Goal: Task Accomplishment & Management: Use online tool/utility

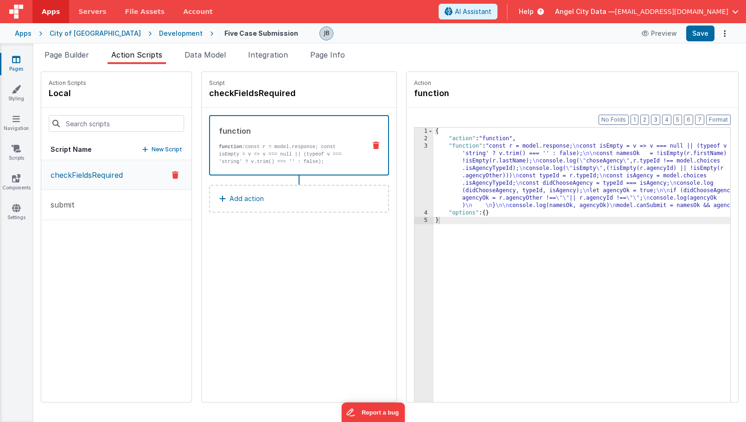
click at [211, 252] on div "Script checkFieldsRequired function function: const r = model.response; const i…" at bounding box center [299, 237] width 195 height 330
click at [67, 59] on span "Page Builder" at bounding box center [67, 54] width 45 height 9
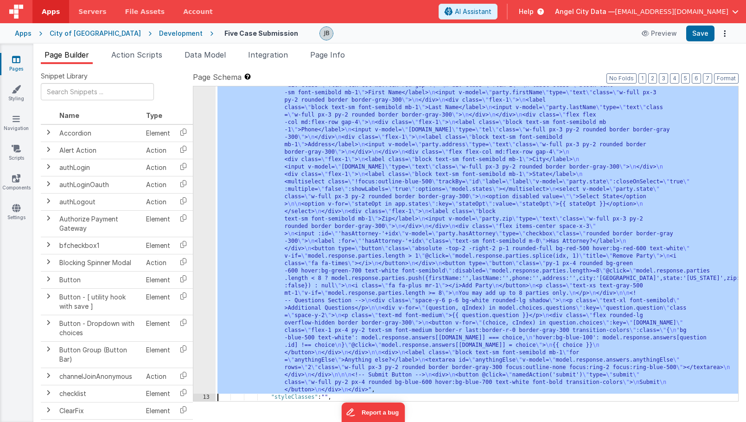
click at [199, 182] on div "12" at bounding box center [204, 81] width 22 height 623
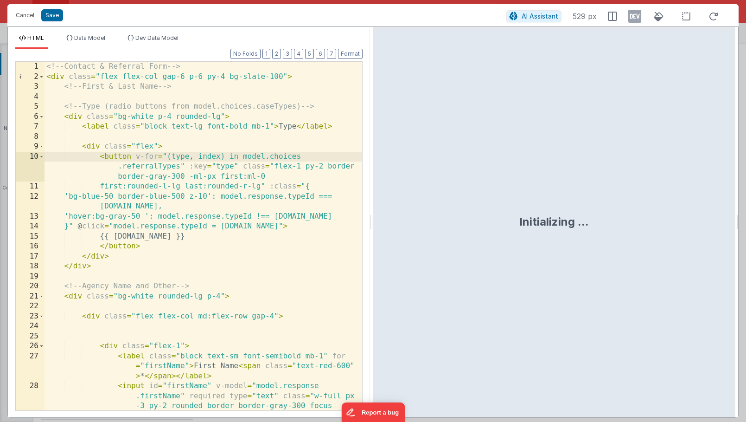
click at [182, 231] on div "<!-- Contact & Referral Form --> < div class = "flex flex-col gap-6 p-6 py-4 bg…" at bounding box center [204, 266] width 318 height 408
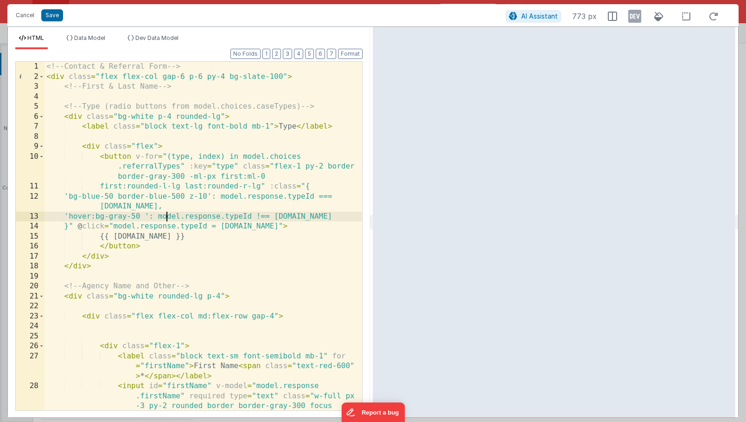
click at [165, 219] on div "<!-- Contact & Referral Form --> < div class = "flex flex-col gap-6 p-6 py-4 bg…" at bounding box center [204, 266] width 318 height 408
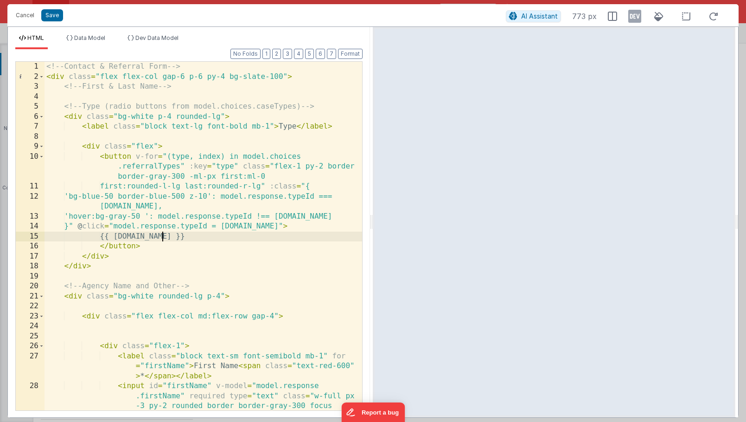
click at [162, 237] on div "<!-- Contact & Referral Form --> < div class = "flex flex-col gap-6 p-6 py-4 bg…" at bounding box center [204, 266] width 318 height 408
click at [89, 35] on span "Data Model" at bounding box center [89, 37] width 31 height 7
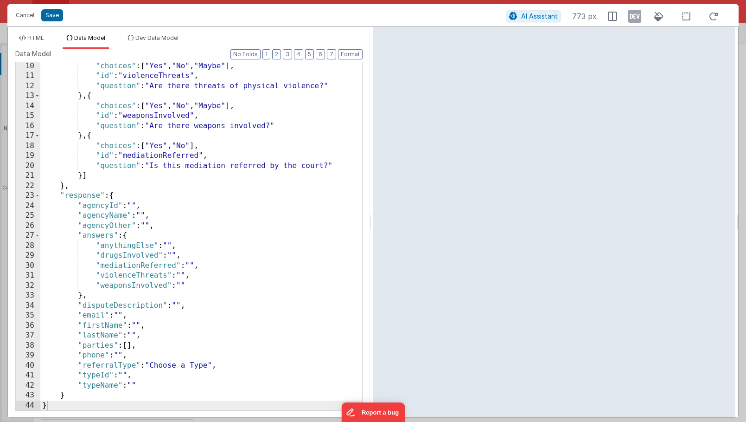
scroll to position [91, 0]
drag, startPoint x: 21, startPoint y: 19, endPoint x: 31, endPoint y: 29, distance: 13.1
click at [31, 30] on div "Cancel Save AI Assistant 773 px HTML Data Model Dev Data Model Format 7 6 5 4 3…" at bounding box center [372, 210] width 731 height 413
click at [31, 29] on div "HTML Data Model Dev Data Model Format 7 6 5 4 3 2 1 No Folds 1 2 3 4 5 6 7 8 9 …" at bounding box center [189, 222] width 362 height 390
click at [32, 38] on span "HTML" at bounding box center [35, 37] width 17 height 7
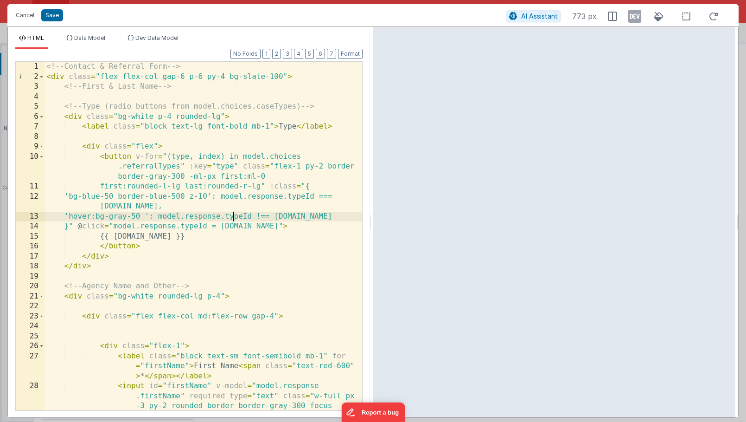
click at [234, 216] on div "<!-- Contact & Referral Form --> < div class = "flex flex-col gap-6 p-6 py-4 bg…" at bounding box center [204, 266] width 318 height 408
click at [131, 210] on div "<!-- Contact & Referral Form --> < div class = "flex flex-col gap-6 p-6 py-4 bg…" at bounding box center [204, 266] width 318 height 408
click at [322, 218] on div "<!-- Contact & Referral Form --> < div class = "flex flex-col gap-6 p-6 py-4 bg…" at bounding box center [204, 266] width 318 height 408
click at [268, 216] on div "<!-- Contact & Referral Form --> < div class = "flex flex-col gap-6 p-6 py-4 bg…" at bounding box center [204, 266] width 318 height 408
click at [53, 15] on button "Save" at bounding box center [52, 15] width 22 height 12
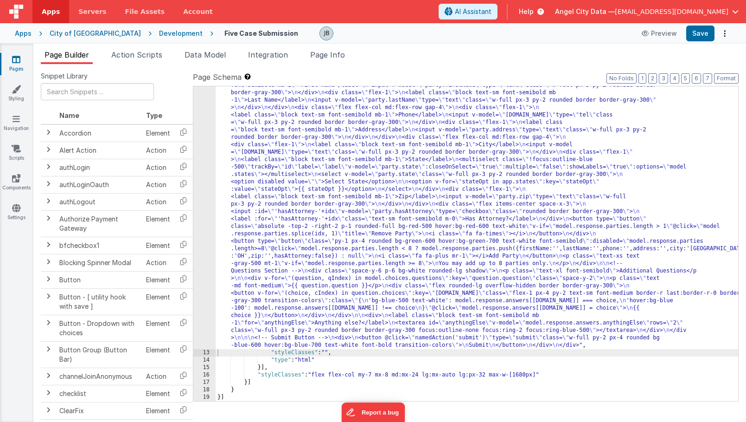
scroll to position [383, 0]
click at [699, 34] on button "Save" at bounding box center [700, 34] width 28 height 16
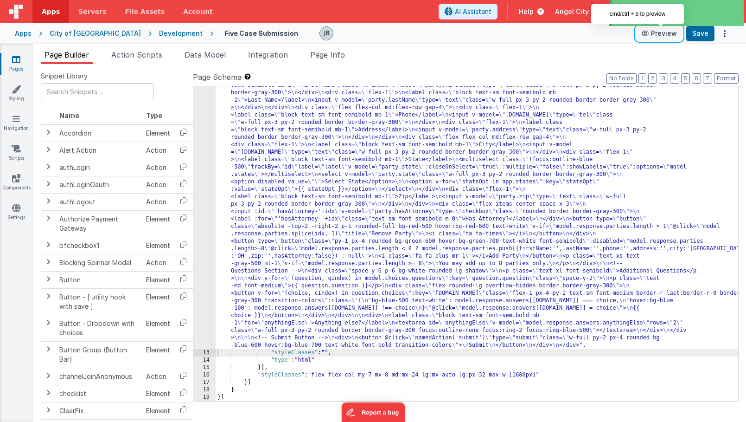
click at [666, 37] on button "Preview" at bounding box center [659, 33] width 46 height 15
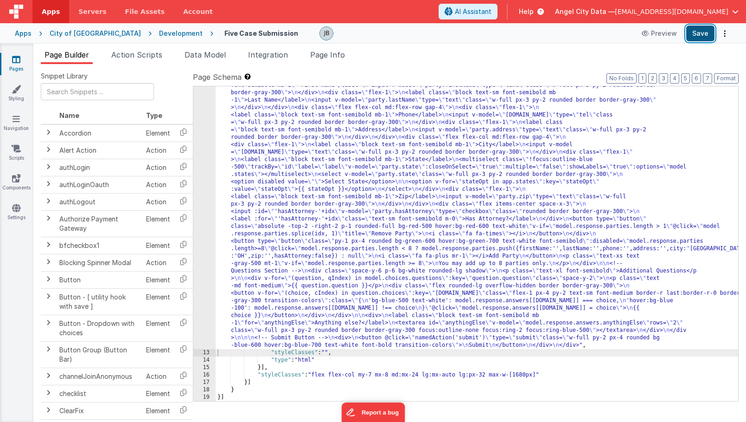
click at [706, 31] on button "Save" at bounding box center [700, 34] width 28 height 16
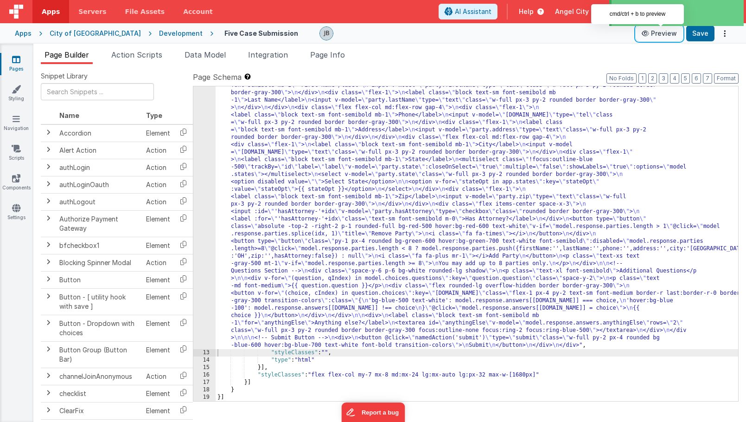
click at [671, 33] on button "Preview" at bounding box center [659, 33] width 46 height 15
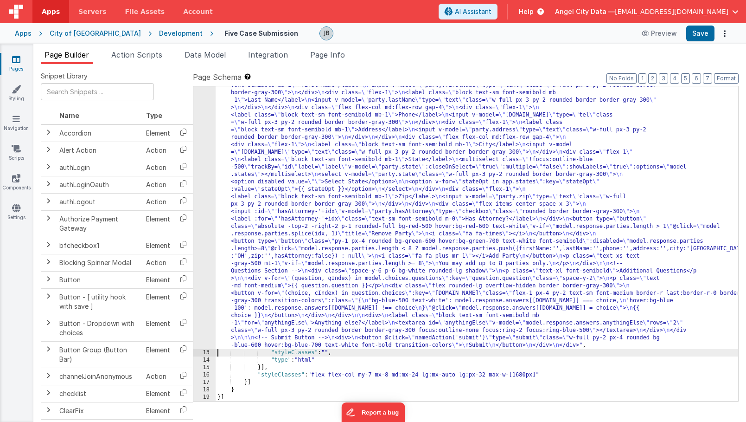
click at [206, 109] on div "12" at bounding box center [204, 74] width 22 height 549
click at [206, 111] on div "12" at bounding box center [204, 74] width 22 height 549
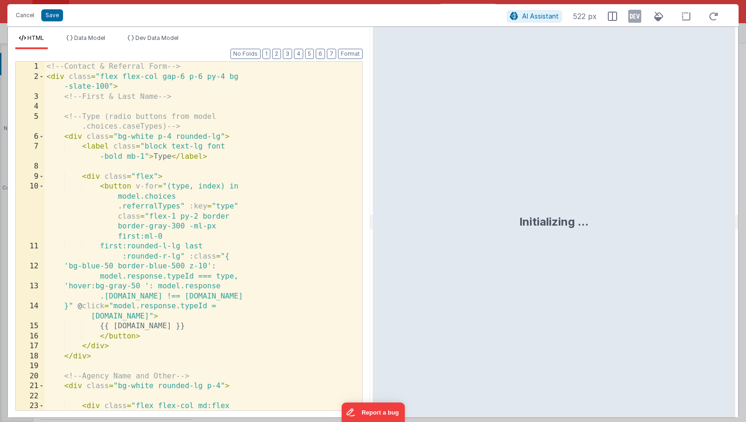
click at [200, 105] on div "<!-- Contact & Referral Form --> < div class = "flex flex-col gap-6 p-6 py-4 bg…" at bounding box center [204, 251] width 318 height 378
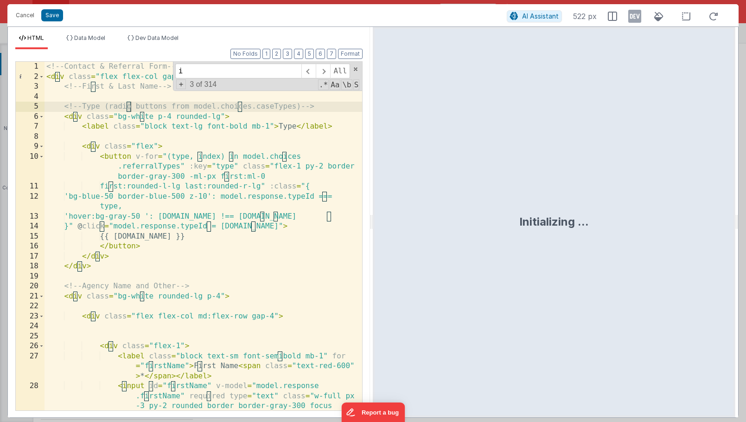
scroll to position [0, 0]
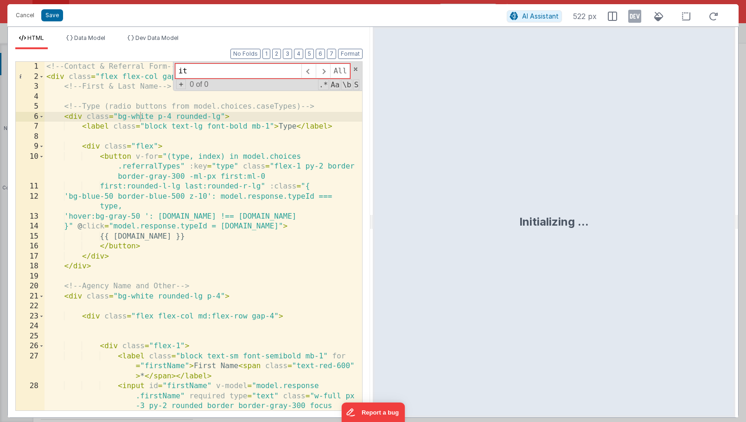
type input "i"
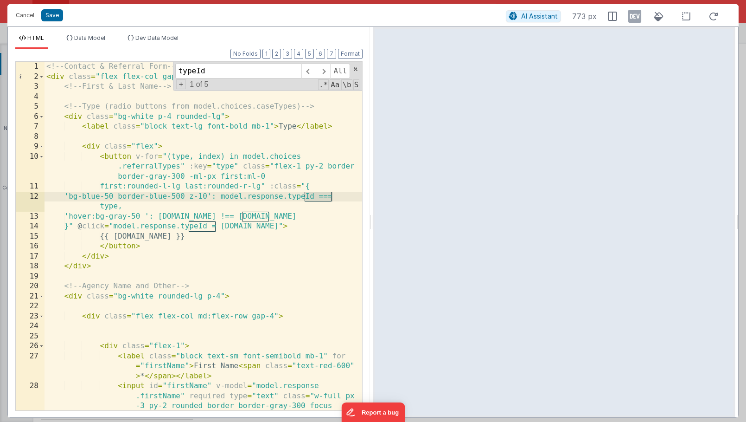
type input "typeId"
click at [260, 225] on div "<!-- Contact & Referral Form --> < div class = "flex flex-col gap-6 p-6 py-4 bg…" at bounding box center [204, 266] width 318 height 408
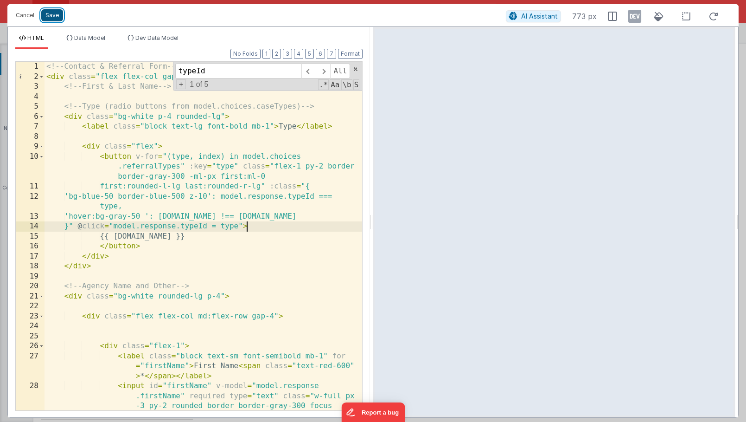
click at [49, 17] on button "Save" at bounding box center [52, 15] width 22 height 12
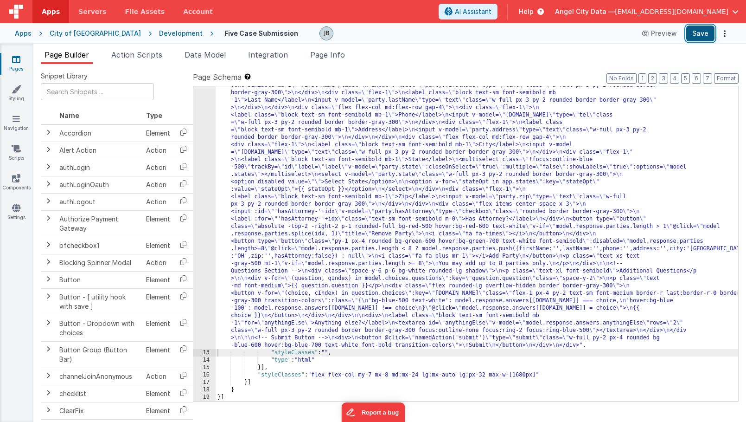
click at [698, 30] on button "Save" at bounding box center [700, 34] width 28 height 16
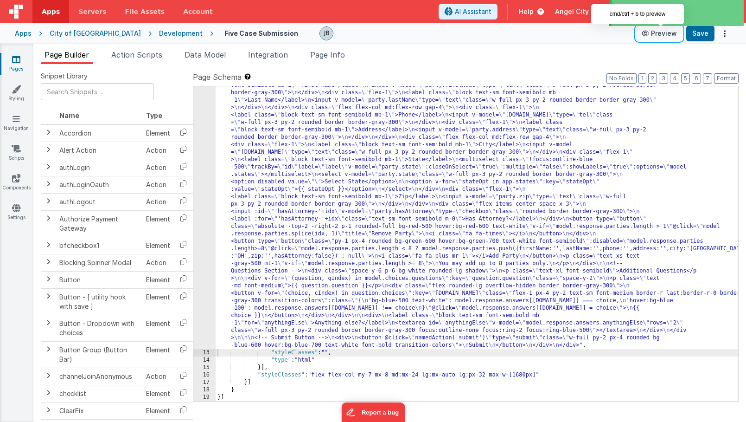
click at [665, 34] on button "Preview" at bounding box center [659, 33] width 46 height 15
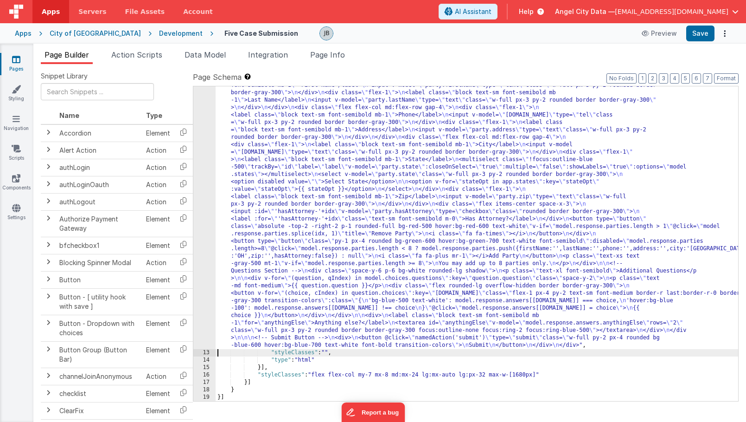
click at [202, 134] on div "12" at bounding box center [204, 74] width 22 height 549
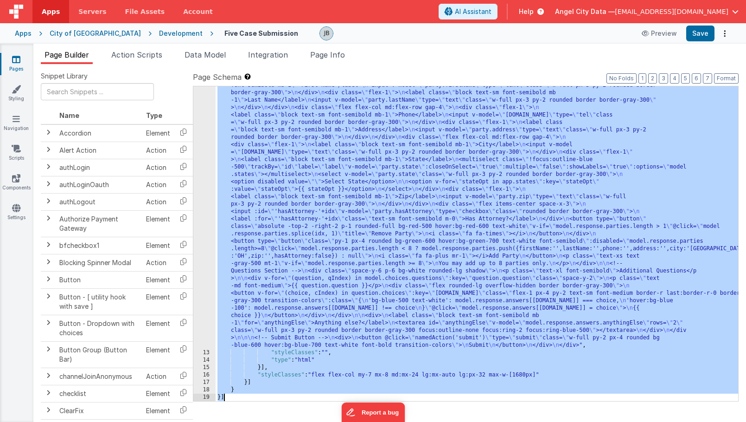
click at [202, 134] on div "12" at bounding box center [204, 74] width 22 height 549
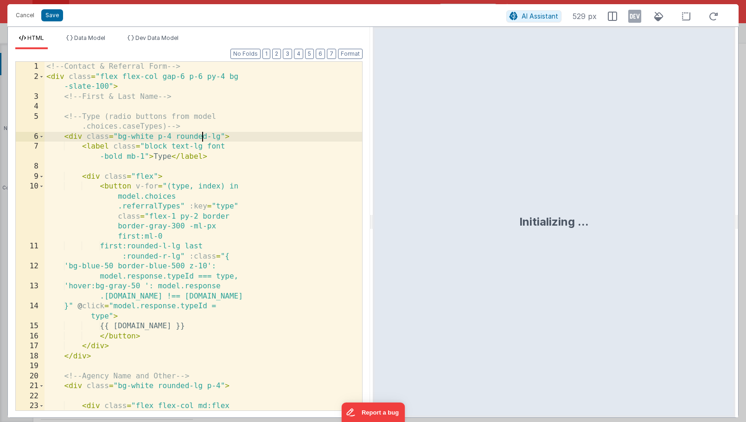
click at [202, 134] on div "<!-- Contact & Referral Form --> < div class = "flex flex-col gap-6 p-6 py-4 bg…" at bounding box center [204, 251] width 318 height 378
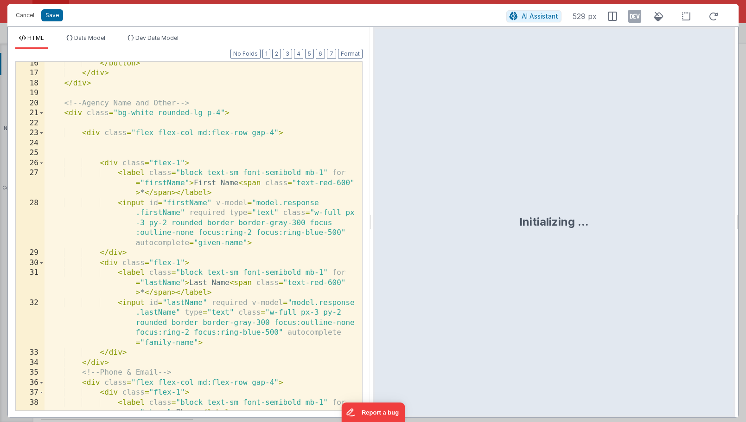
scroll to position [694, 0]
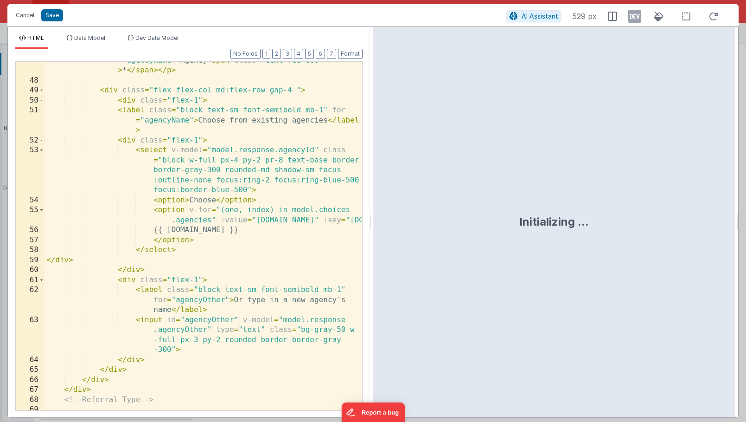
click at [202, 134] on div "< p class = "py-4 block text-sm font-semibold mb-1" for = "agencyName" > Agency…" at bounding box center [204, 239] width 318 height 388
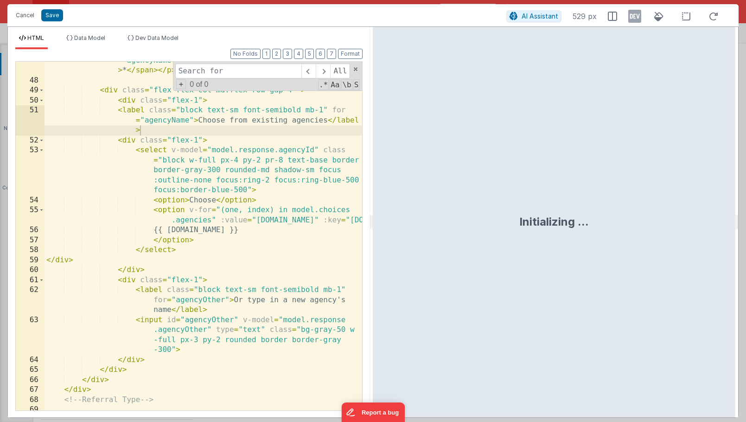
type input "G"
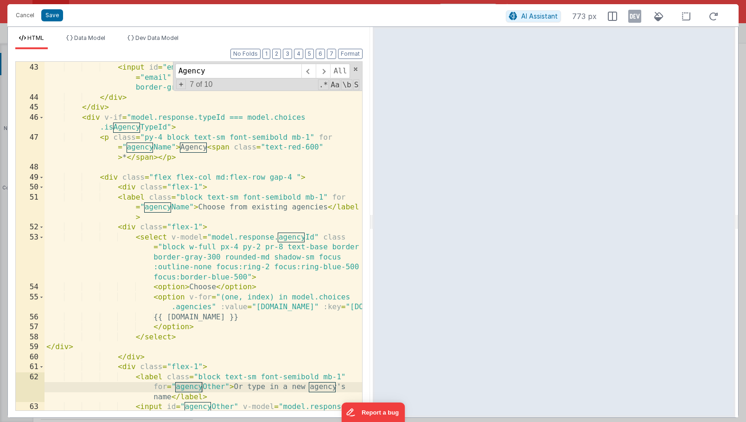
scroll to position [605, 0]
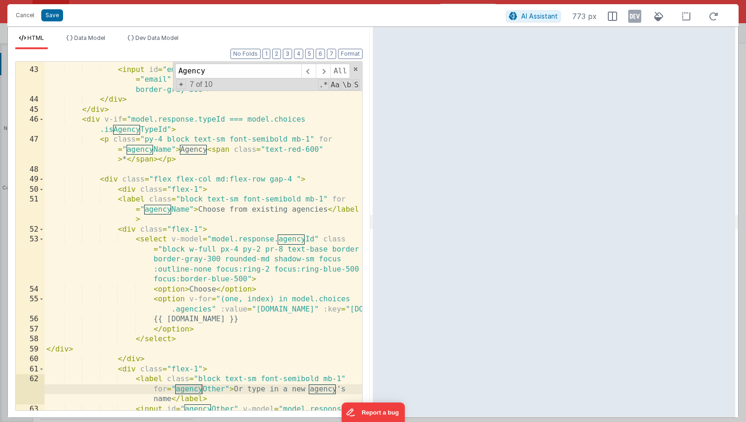
type input "Agency"
click at [225, 120] on div "< label class = "block text-sm font-semibold mb-1" for = "email" > Email </ lab…" at bounding box center [204, 249] width 318 height 408
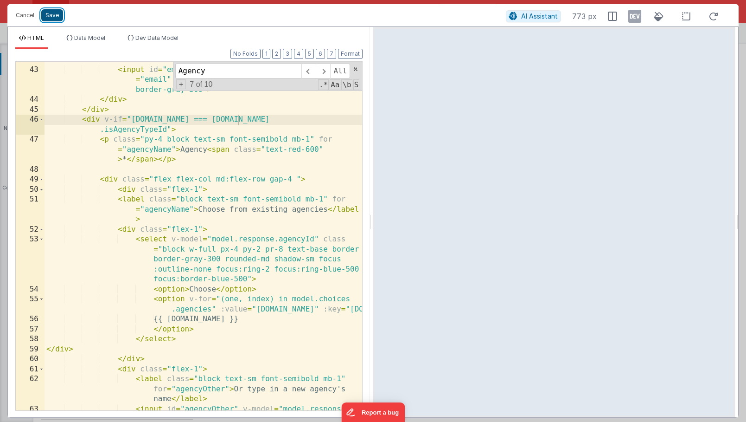
click at [48, 15] on button "Save" at bounding box center [52, 15] width 22 height 12
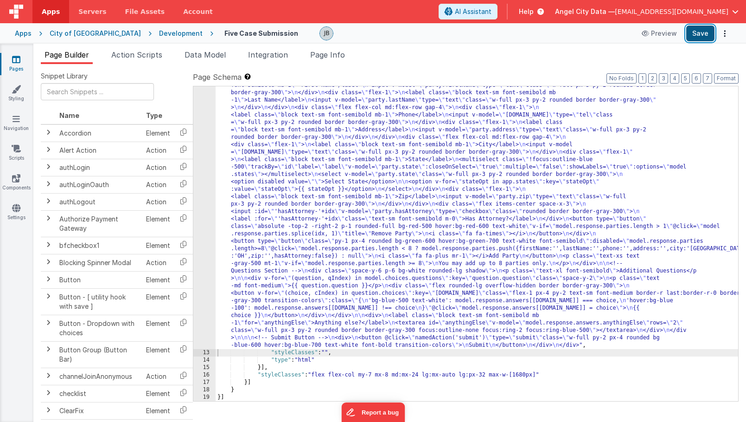
click at [698, 30] on button "Save" at bounding box center [700, 34] width 28 height 16
click at [148, 58] on span "Action Scripts" at bounding box center [136, 54] width 51 height 9
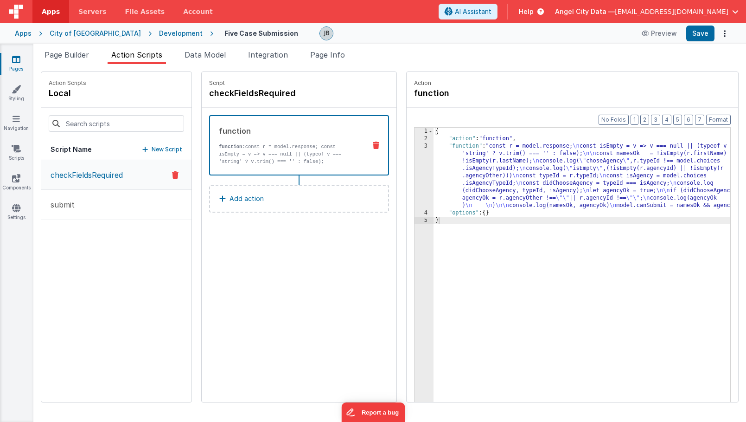
click at [238, 145] on p "function: const r = model.response; const isEmpty = v => v === null || (typeof …" at bounding box center [289, 154] width 140 height 22
click at [248, 145] on p "function: const r = model.response; const isEmpty = v => v === null || (typeof …" at bounding box center [289, 154] width 140 height 22
click at [415, 166] on div "3" at bounding box center [424, 175] width 19 height 67
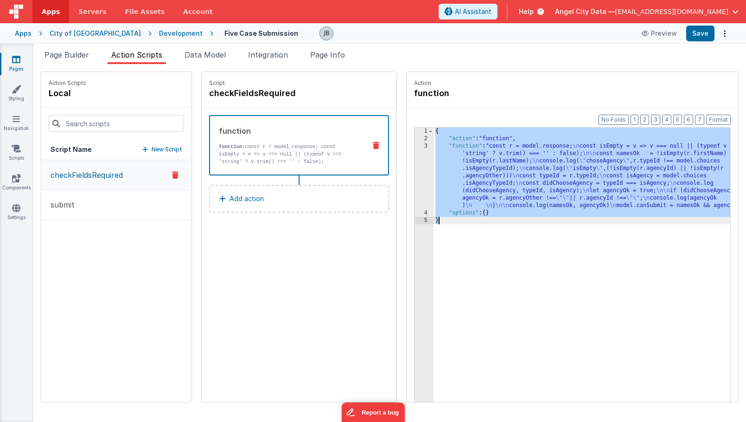
click at [415, 166] on div "3" at bounding box center [424, 175] width 19 height 67
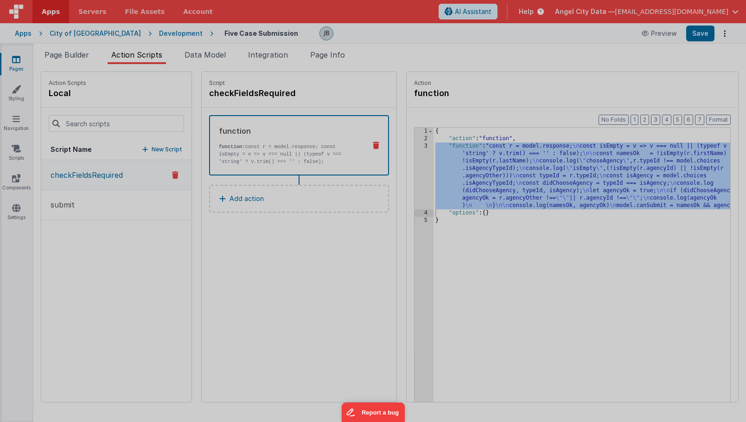
click at [398, 166] on div at bounding box center [373, 211] width 746 height 422
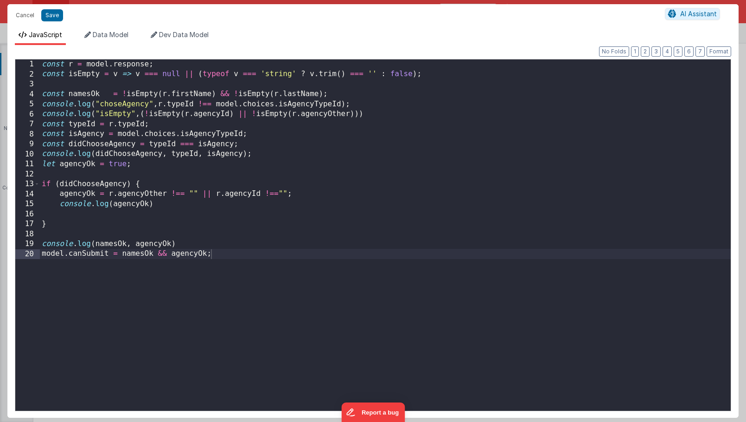
click at [303, 119] on div "const r = model . response ; const isEmpty = v => v === null || ( typeof v === …" at bounding box center [385, 244] width 691 height 371
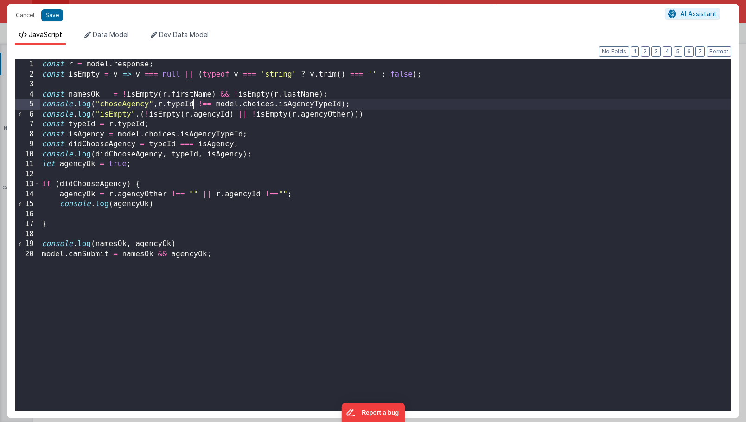
click at [193, 103] on div "const r = model . response ; const isEmpty = v => v === null || ( typeof v === …" at bounding box center [385, 244] width 691 height 371
click at [143, 126] on div "const r = model . response ; const isEmpty = v => v === null || ( typeof v === …" at bounding box center [385, 244] width 691 height 371
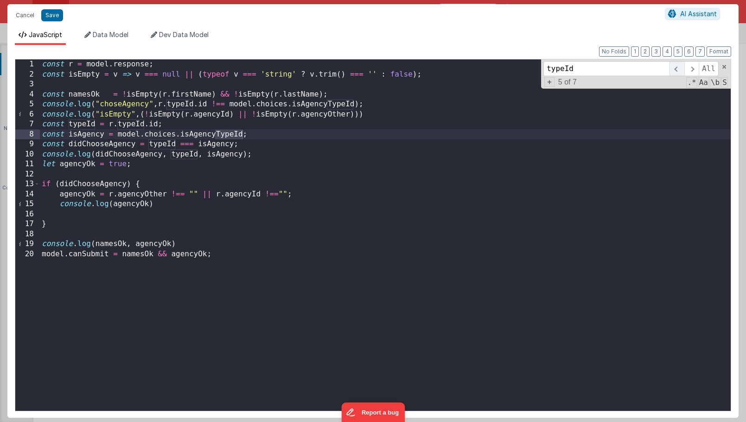
type input "typeId"
click at [677, 66] on span at bounding box center [677, 68] width 14 height 15
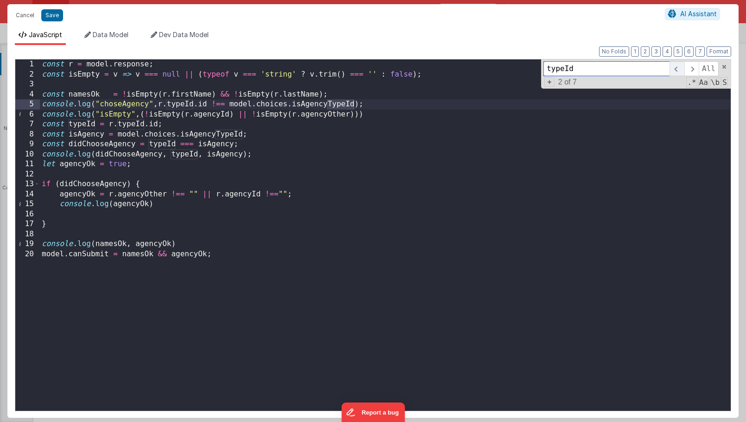
click at [677, 66] on span at bounding box center [677, 68] width 14 height 15
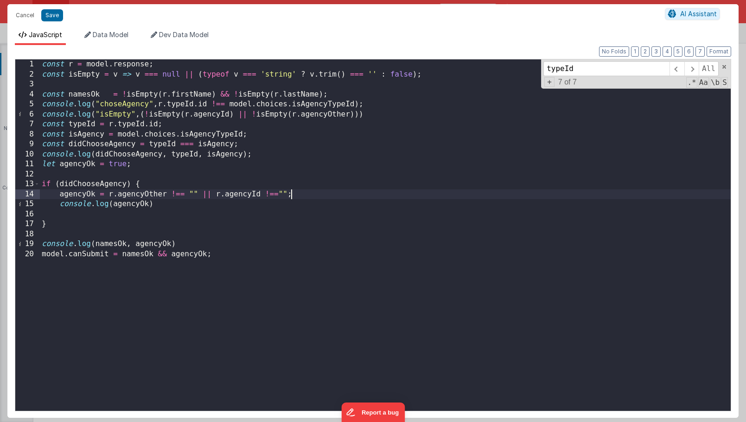
click at [596, 190] on div "const r = model . response ; const isEmpty = v => v === null || ( typeof v === …" at bounding box center [385, 244] width 691 height 371
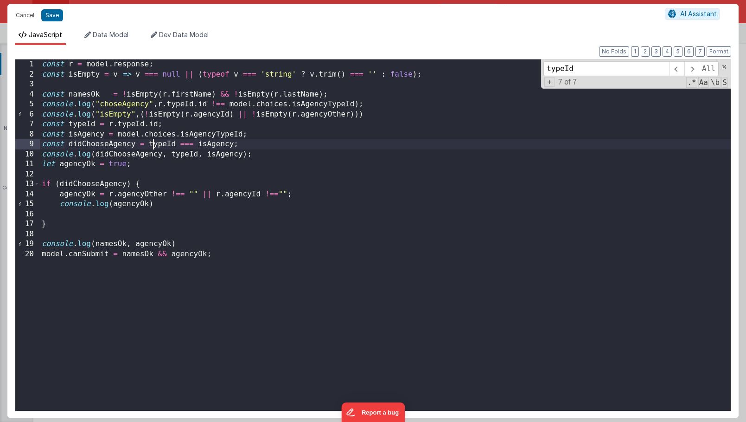
click at [152, 145] on div "const r = model . response ; const isEmpty = v => v === null || ( typeof v === …" at bounding box center [385, 244] width 691 height 371
click at [53, 17] on button "Save" at bounding box center [52, 15] width 22 height 12
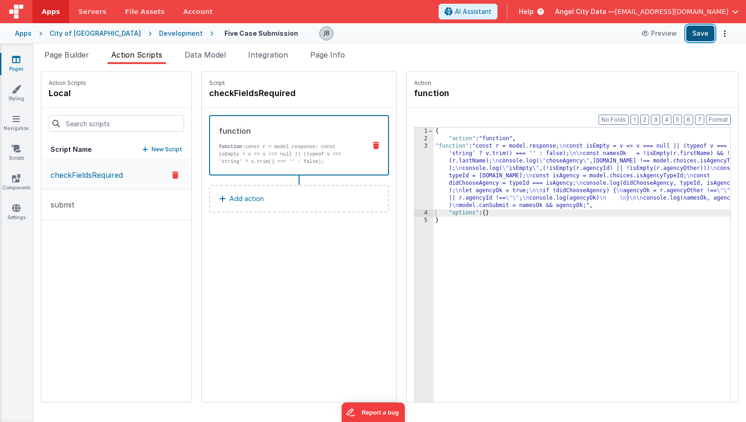
click at [695, 32] on button "Save" at bounding box center [700, 34] width 28 height 16
